Goal: Task Accomplishment & Management: Complete application form

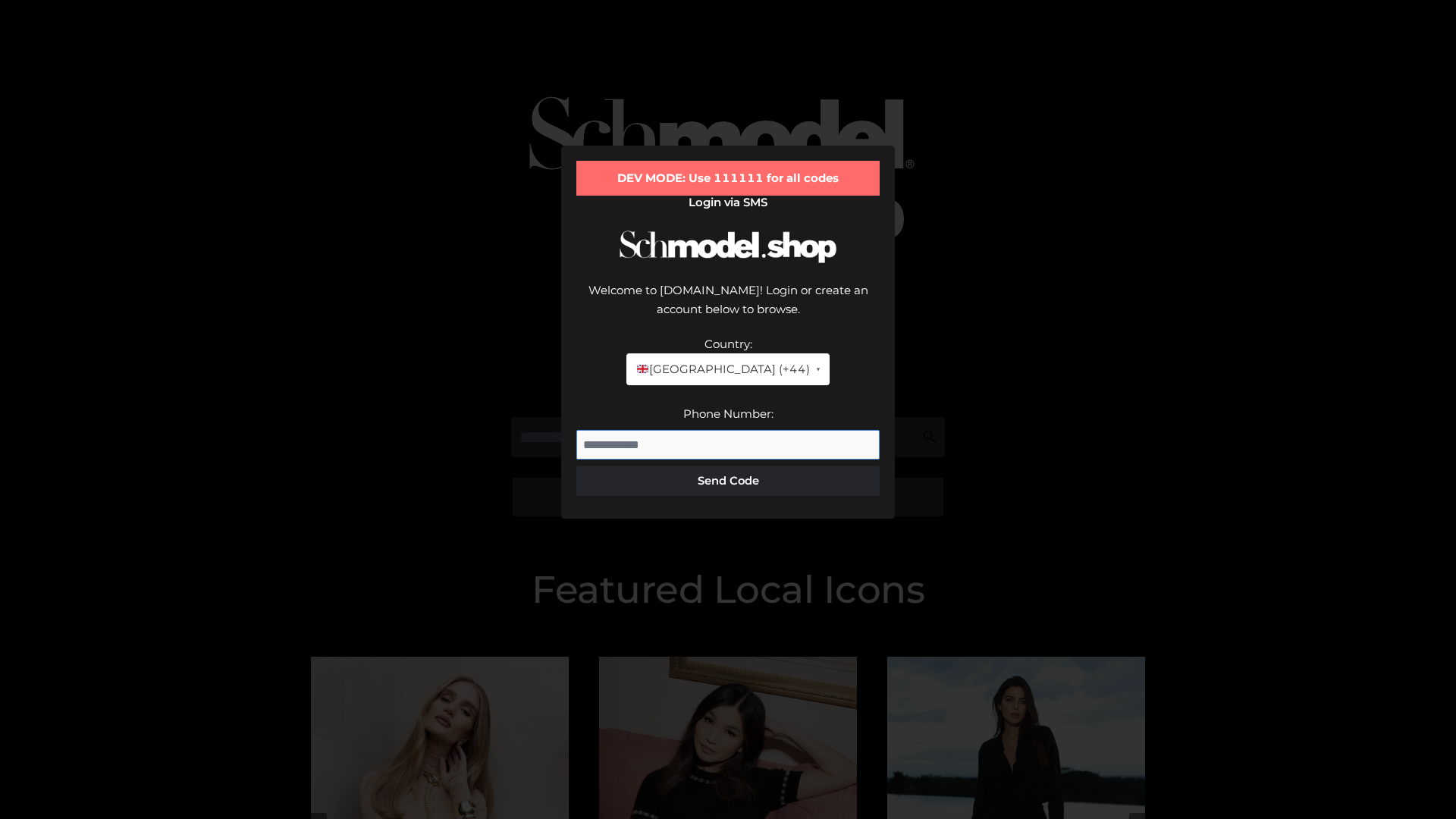
click at [728, 430] on input "Phone Number:" at bounding box center [728, 445] width 303 height 31
type input "**********"
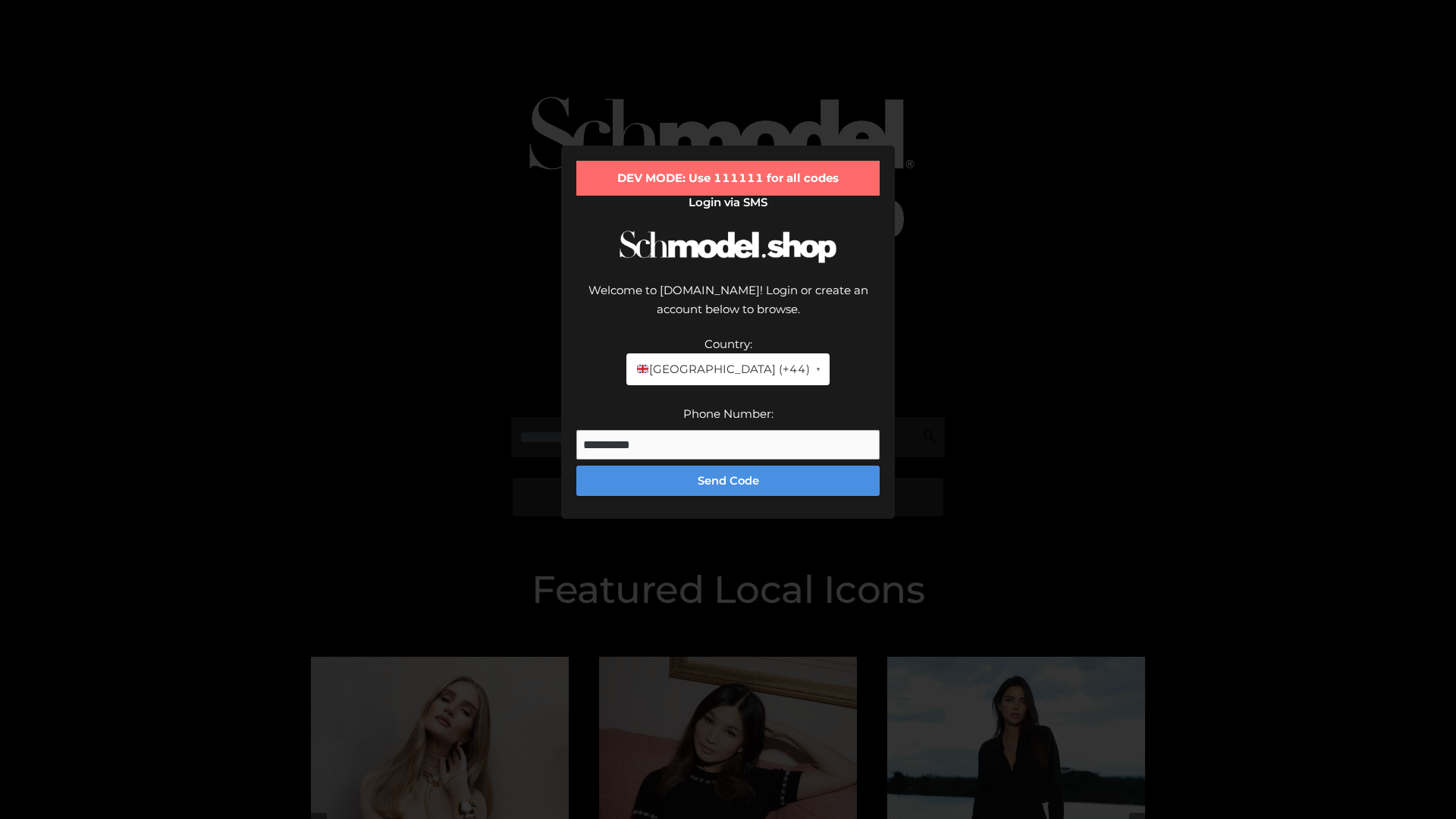
click at [728, 466] on button "Send Code" at bounding box center [728, 481] width 303 height 31
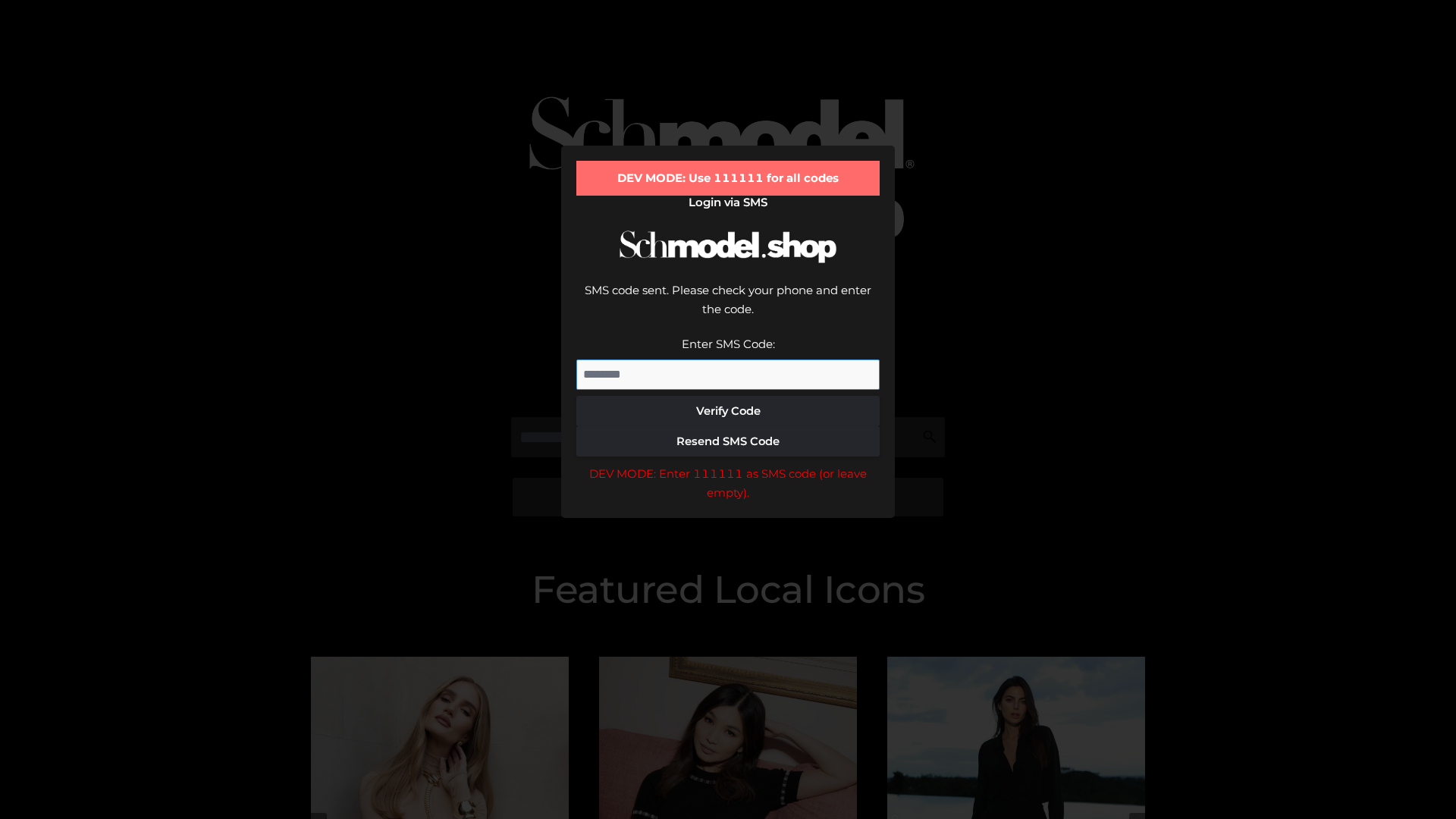
click at [728, 360] on input "Enter SMS Code:" at bounding box center [728, 375] width 303 height 31
type input "******"
click at [728, 396] on button "Verify Code" at bounding box center [728, 412] width 303 height 31
click at [728, 464] on div "DEV MODE: Enter 111111 as SMS code (or leave empty)." at bounding box center [728, 483] width 303 height 39
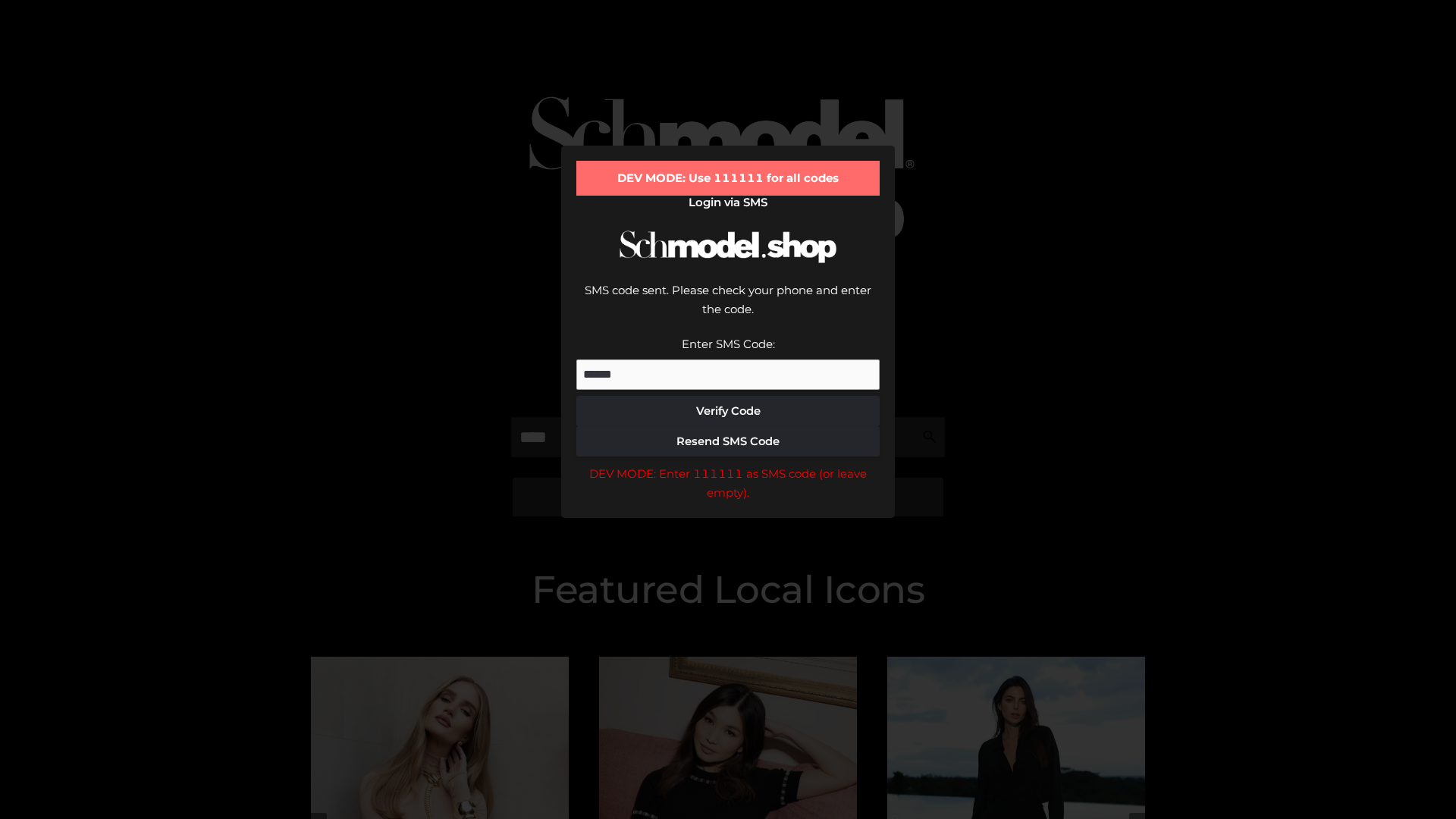
click at [728, 464] on div "DEV MODE: Enter 111111 as SMS code (or leave empty)." at bounding box center [728, 483] width 303 height 39
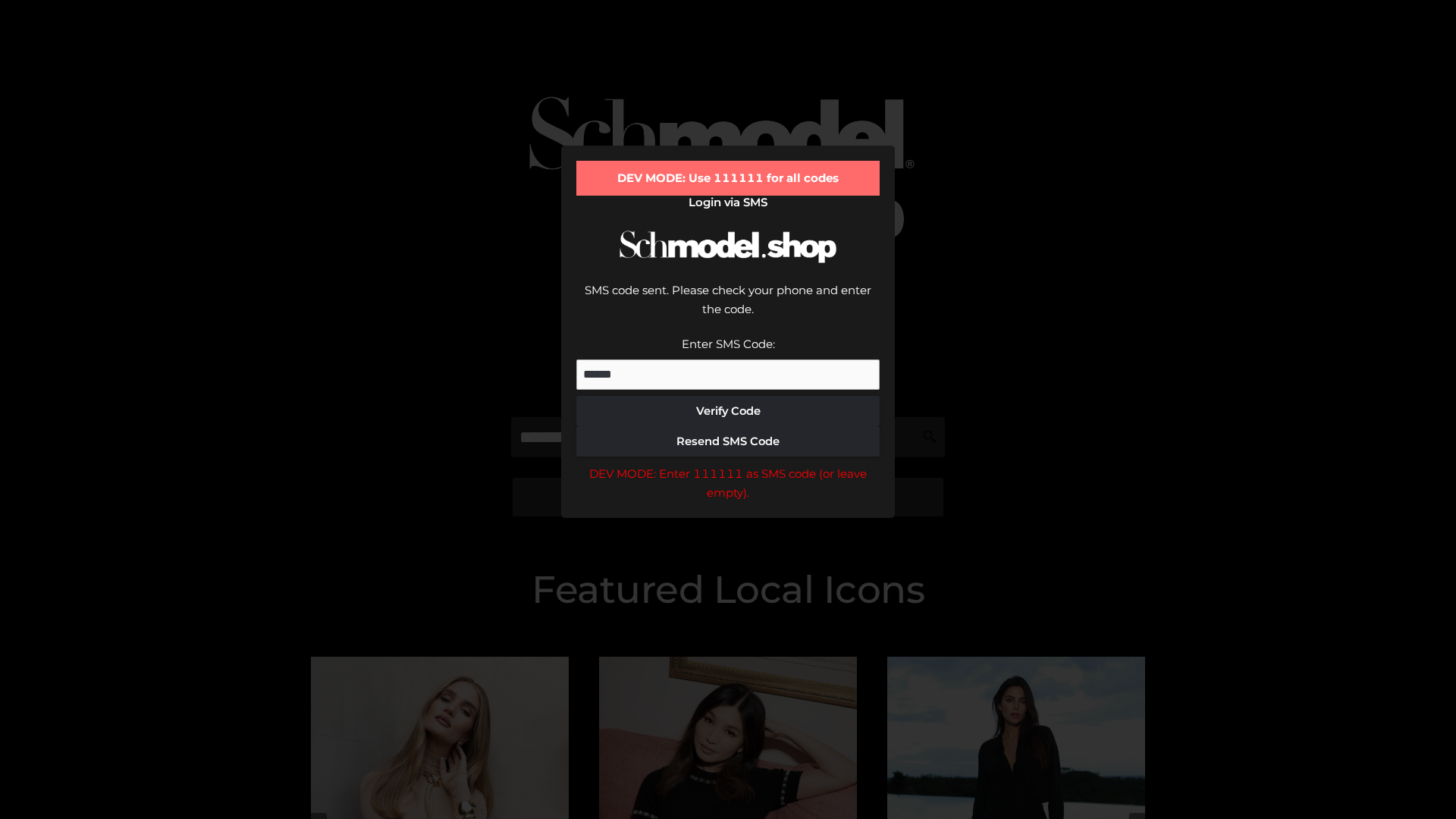
click at [728, 464] on div "DEV MODE: Enter 111111 as SMS code (or leave empty)." at bounding box center [728, 483] width 303 height 39
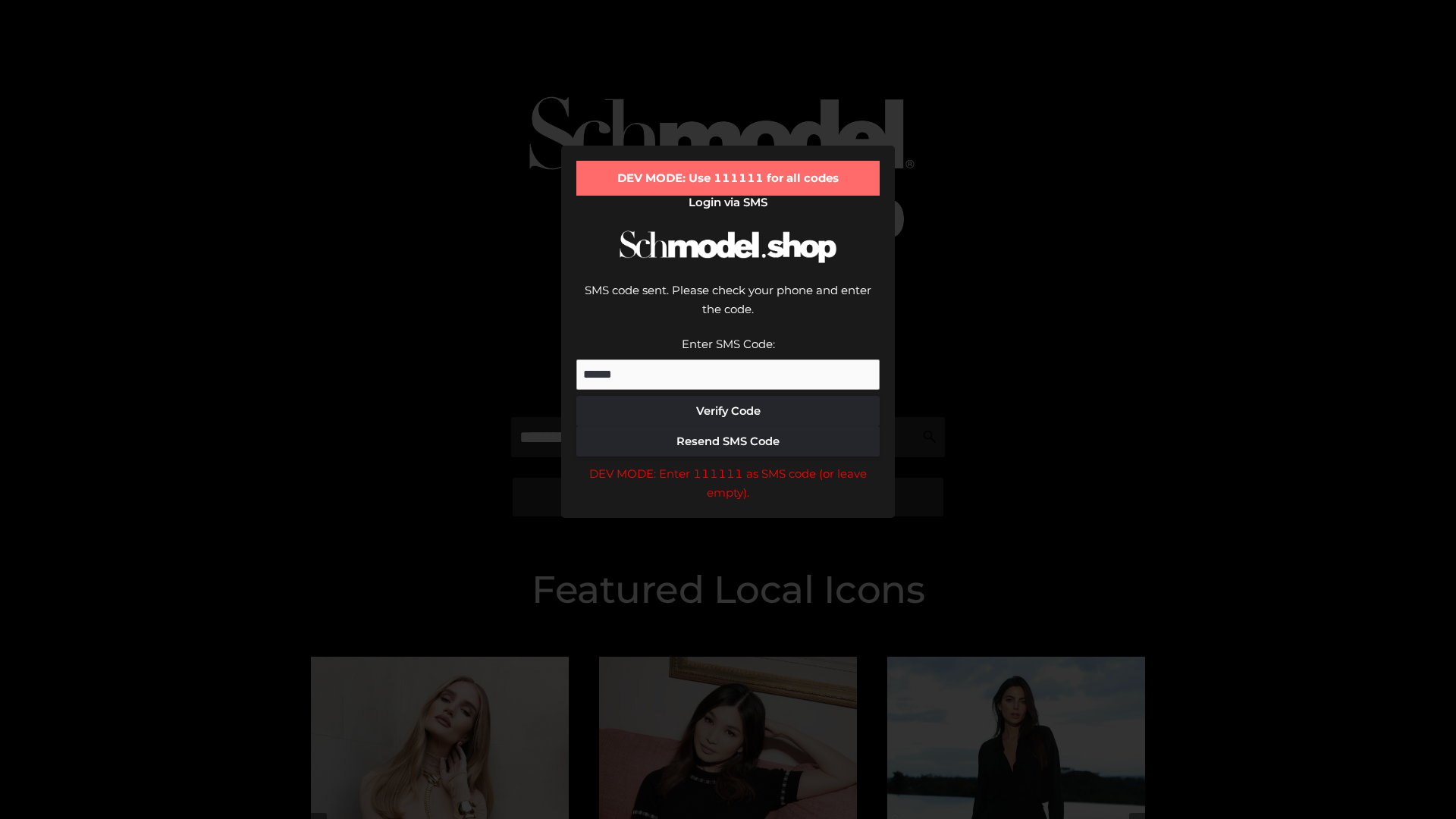
click at [728, 464] on div "DEV MODE: Enter 111111 as SMS code (or leave empty)." at bounding box center [728, 483] width 303 height 39
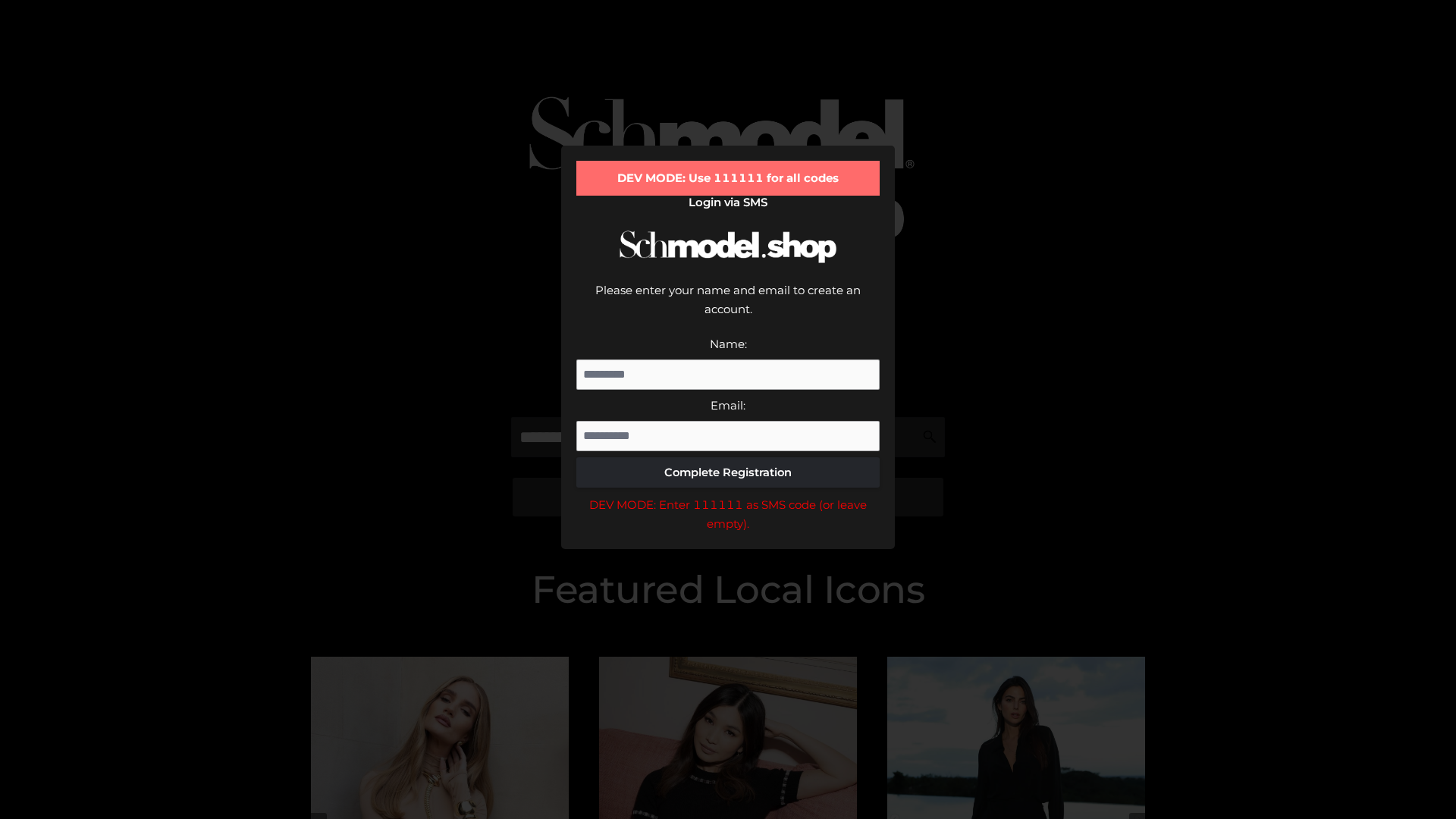
click at [728, 495] on div "DEV MODE: Enter 111111 as SMS code (or leave empty)." at bounding box center [728, 514] width 303 height 39
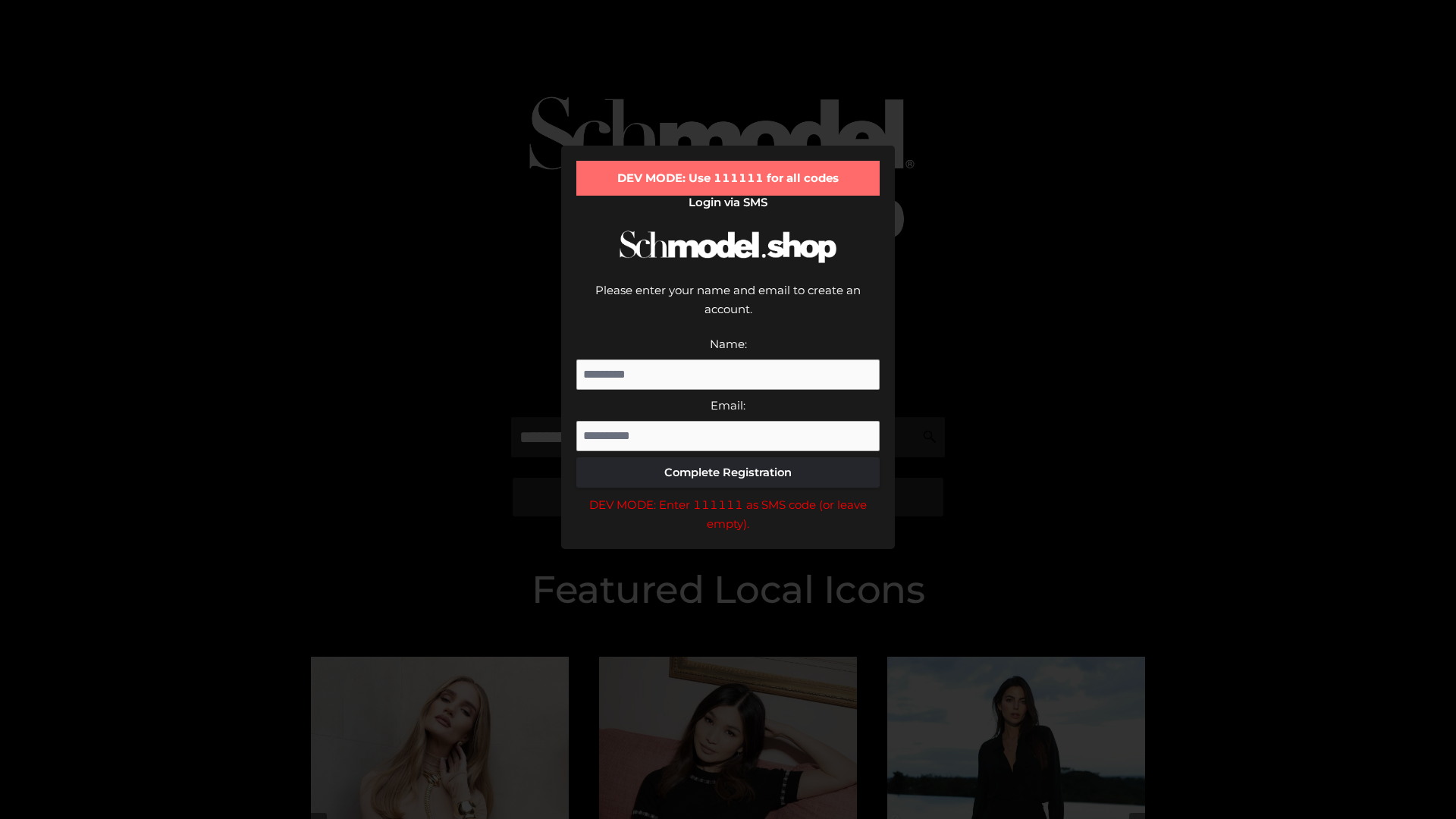
click at [728, 495] on div "DEV MODE: Enter 111111 as SMS code (or leave empty)." at bounding box center [728, 514] width 303 height 39
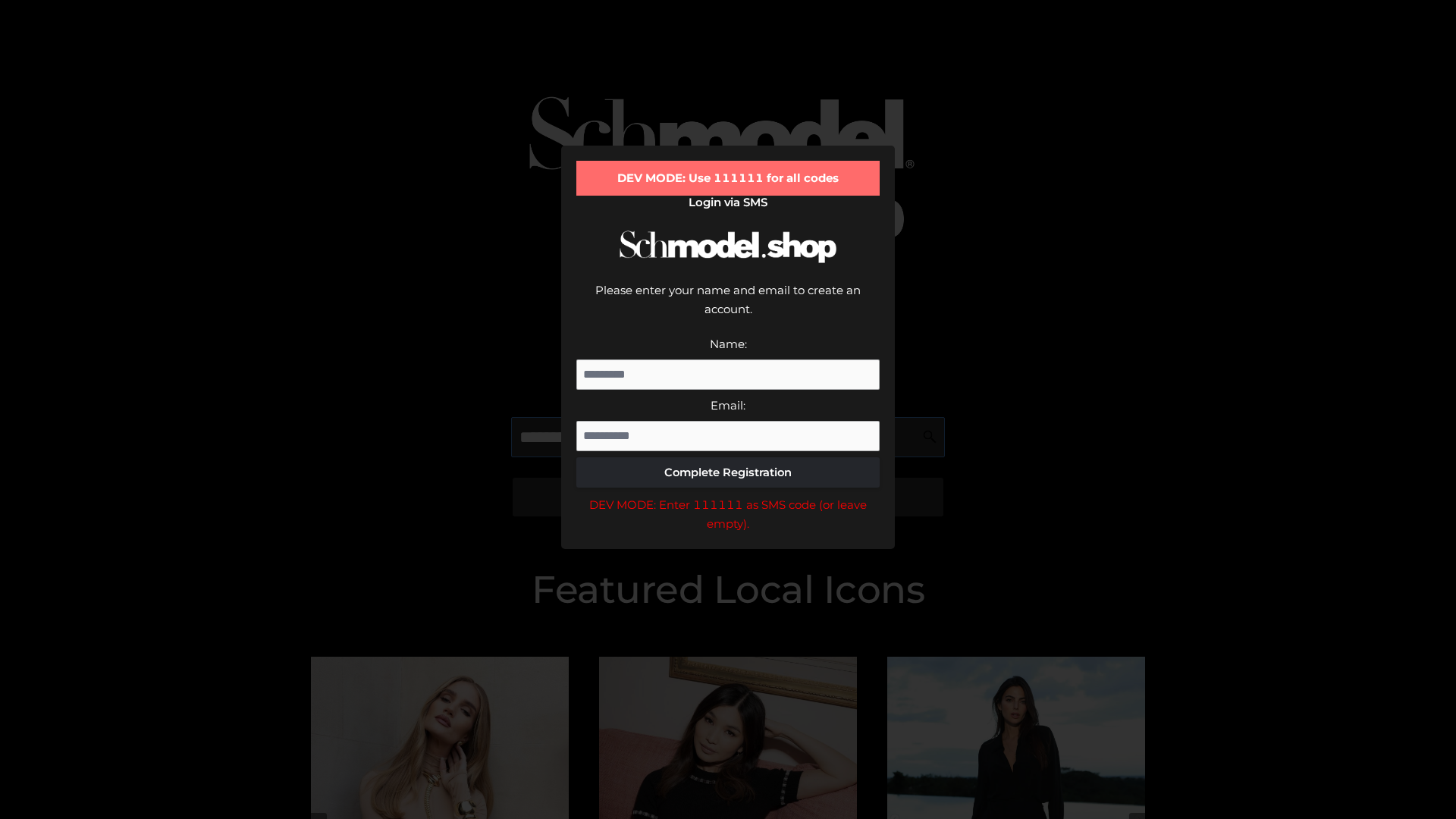
scroll to position [0, 23]
click at [728, 495] on div "DEV MODE: Enter 111111 as SMS code (or leave empty)." at bounding box center [728, 514] width 303 height 39
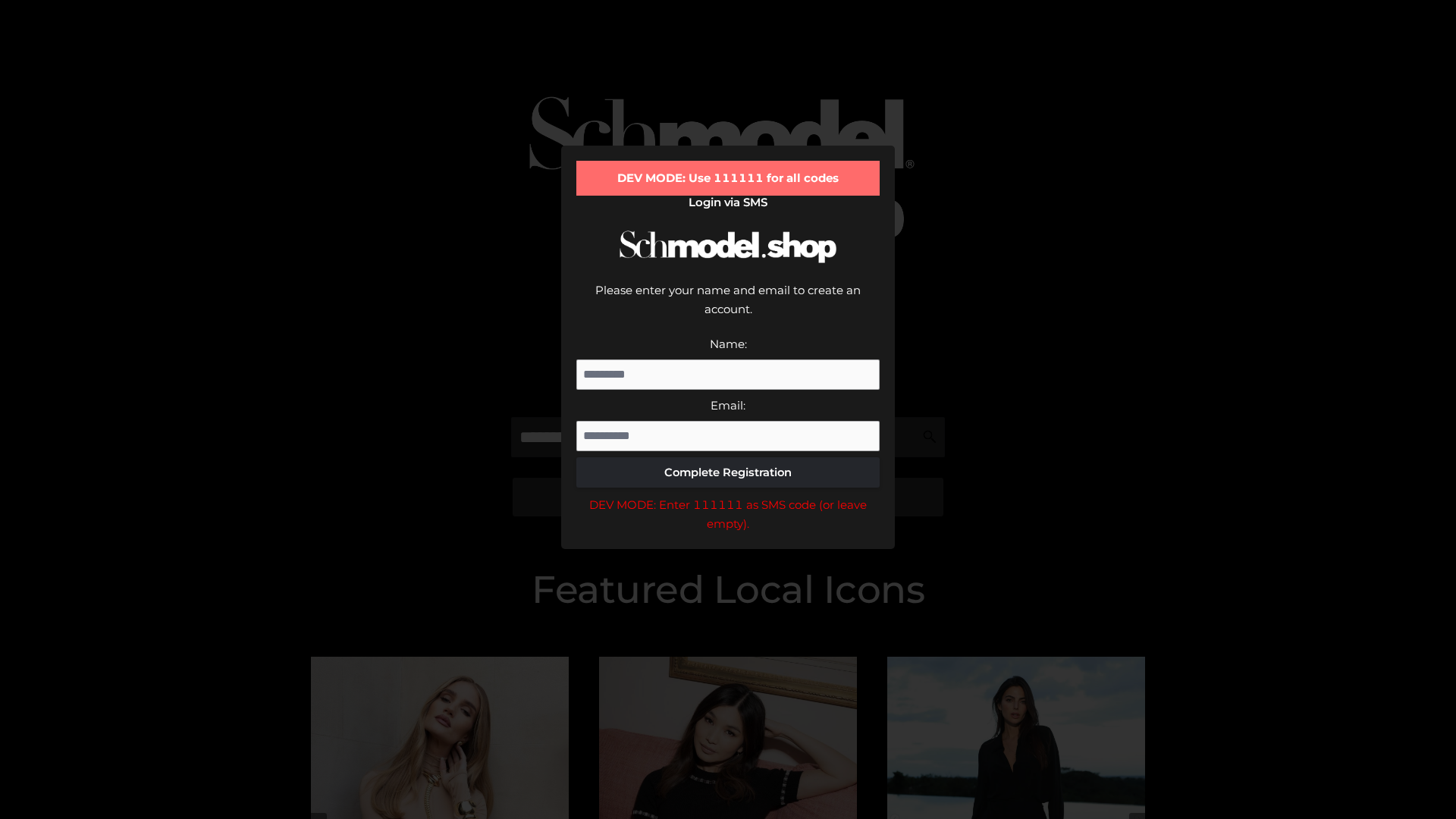
click at [728, 495] on div "DEV MODE: Enter 111111 as SMS code (or leave empty)." at bounding box center [728, 514] width 303 height 39
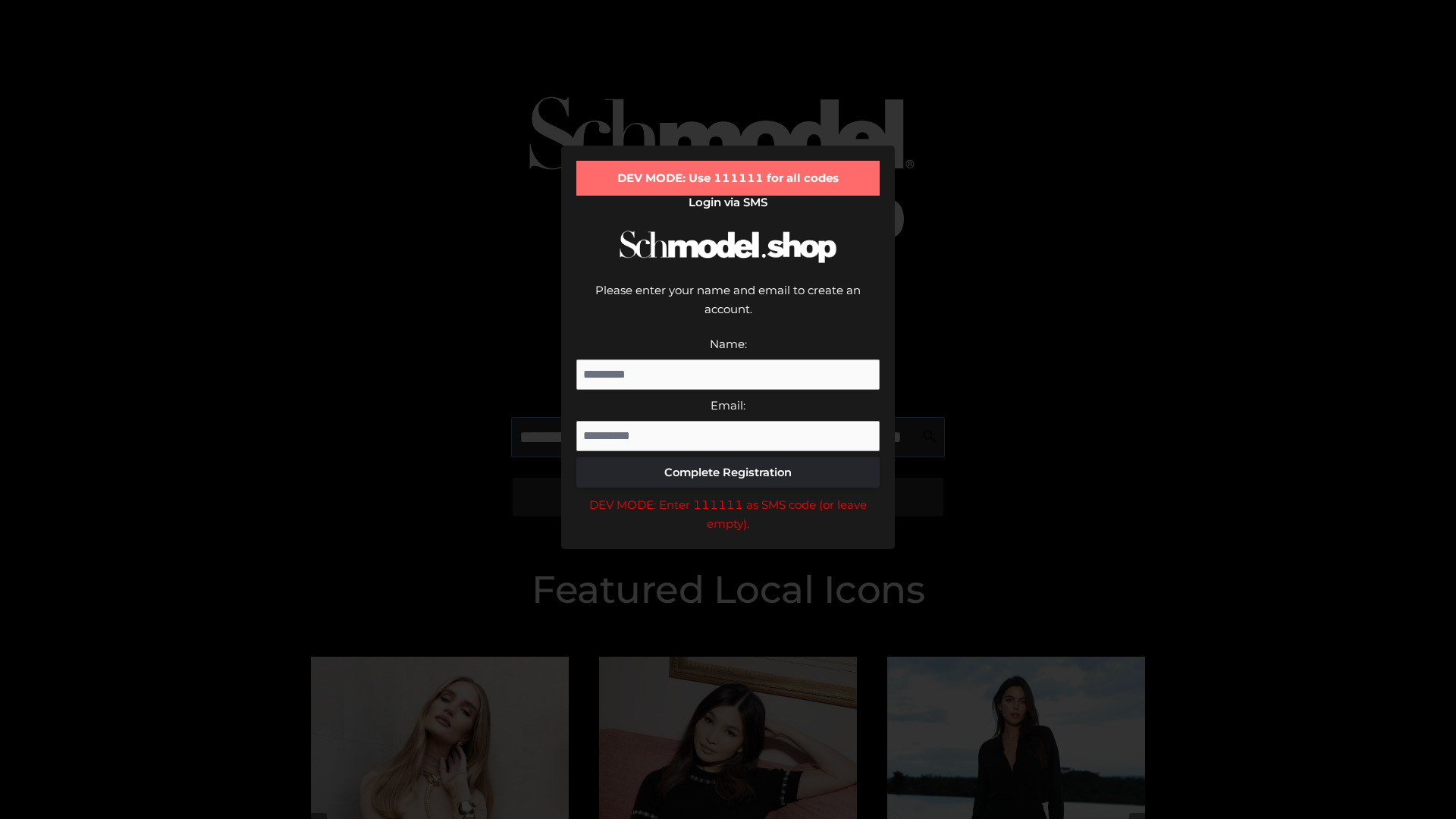
scroll to position [0, 111]
click at [728, 495] on div "DEV MODE: Enter 111111 as SMS code (or leave empty)." at bounding box center [728, 514] width 303 height 39
type input "**********"
click at [728, 495] on div "DEV MODE: Enter 111111 as SMS code (or leave empty)." at bounding box center [728, 514] width 303 height 39
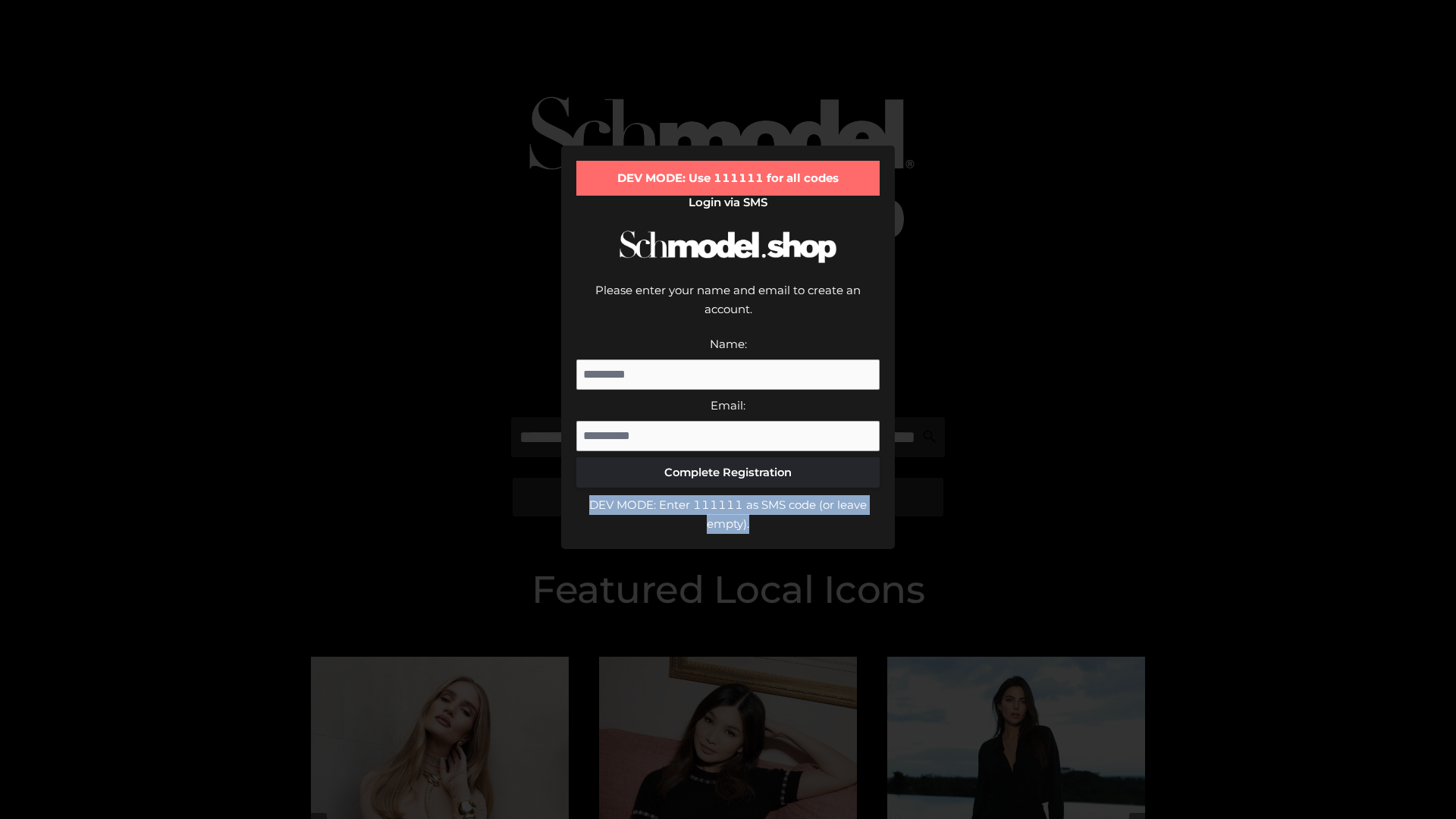
scroll to position [0, 0]
